Goal: Check status: Check status

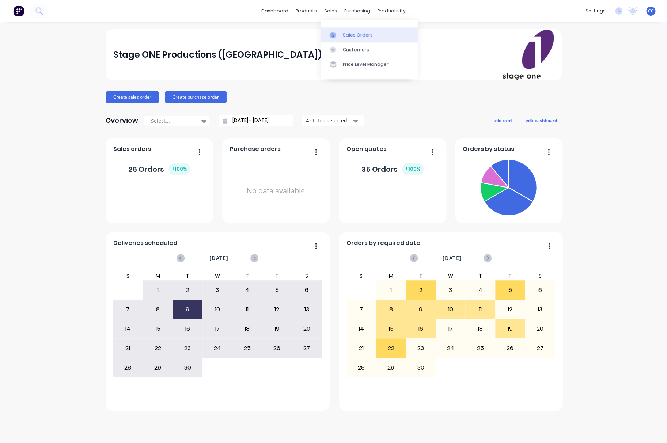
click at [351, 34] on div "Sales Orders" at bounding box center [357, 35] width 30 height 7
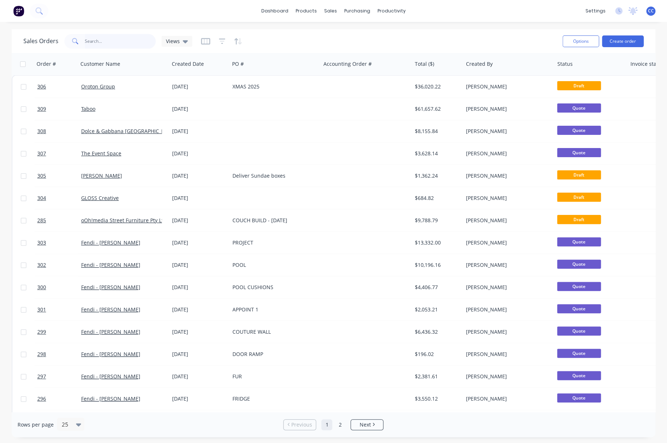
click at [107, 43] on input "text" at bounding box center [120, 41] width 71 height 15
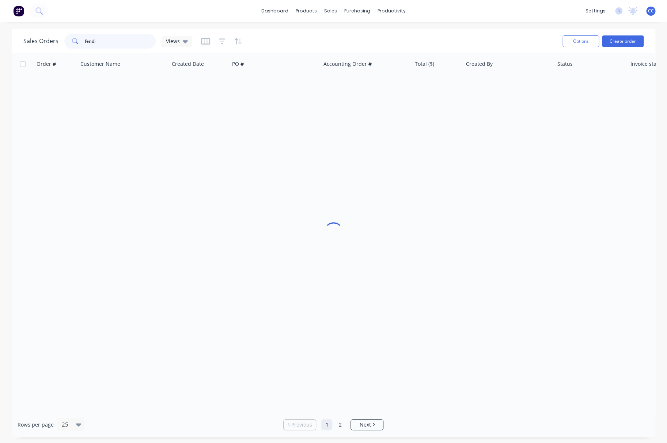
type input "fendi"
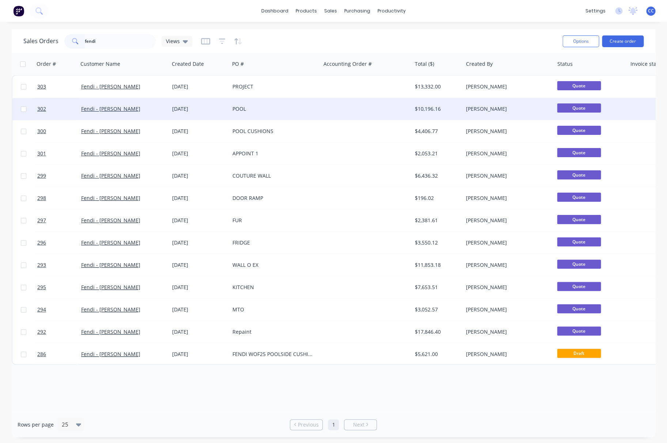
click at [182, 108] on div "[DATE]" at bounding box center [199, 108] width 54 height 7
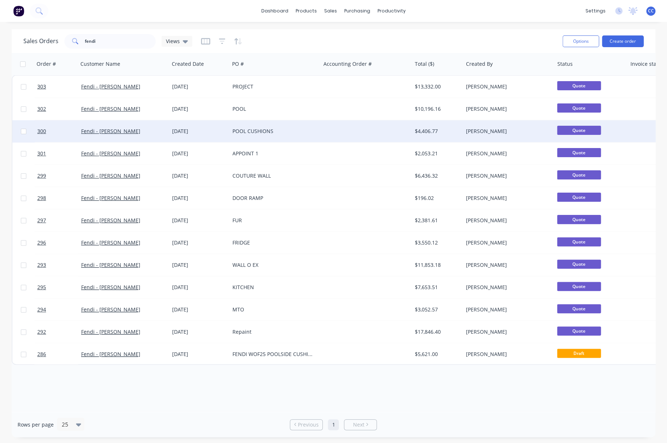
click at [247, 129] on div "POOL CUSHIONS" at bounding box center [272, 130] width 81 height 7
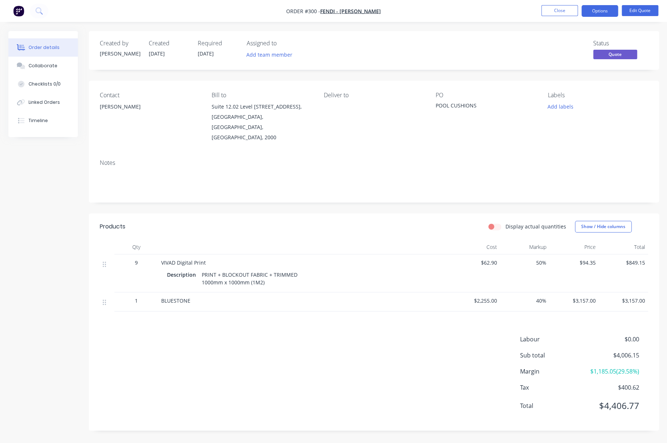
click at [178, 153] on div "Notes" at bounding box center [374, 177] width 570 height 49
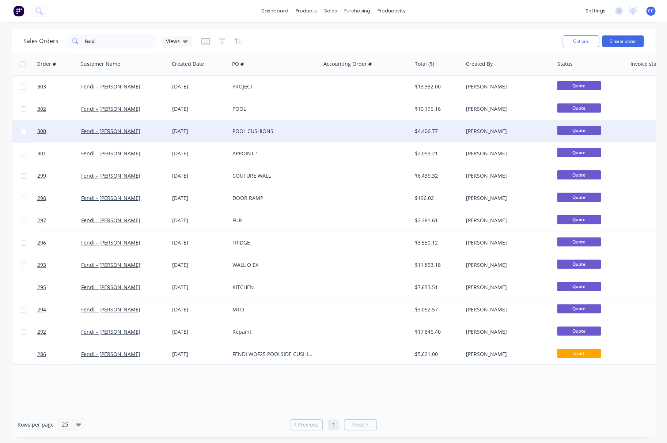
click at [246, 129] on div "POOL CUSHIONS" at bounding box center [272, 130] width 81 height 7
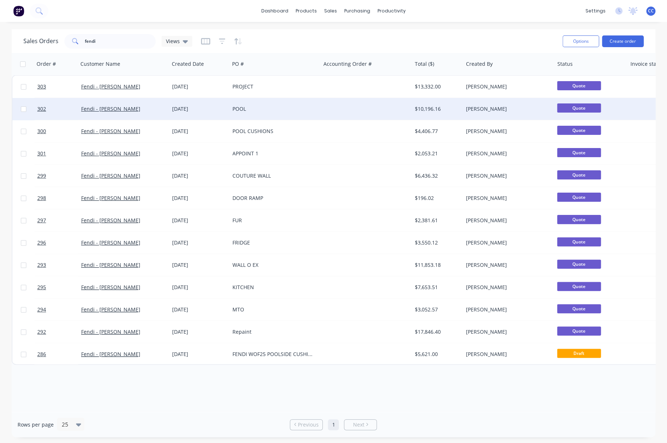
click at [243, 107] on div "POOL" at bounding box center [272, 108] width 81 height 7
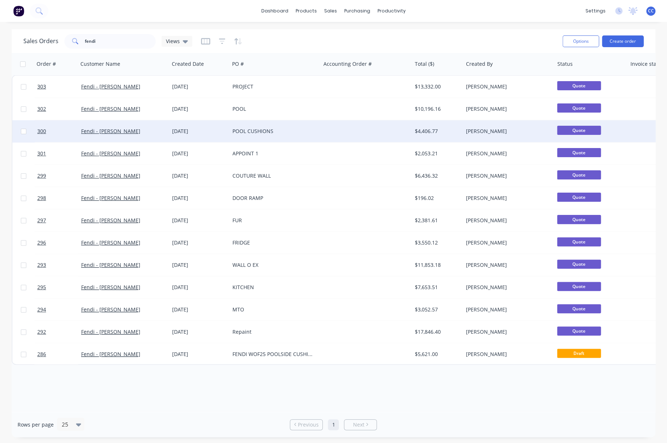
click at [251, 130] on div "POOL CUSHIONS" at bounding box center [272, 130] width 81 height 7
